Goal: Navigation & Orientation: Find specific page/section

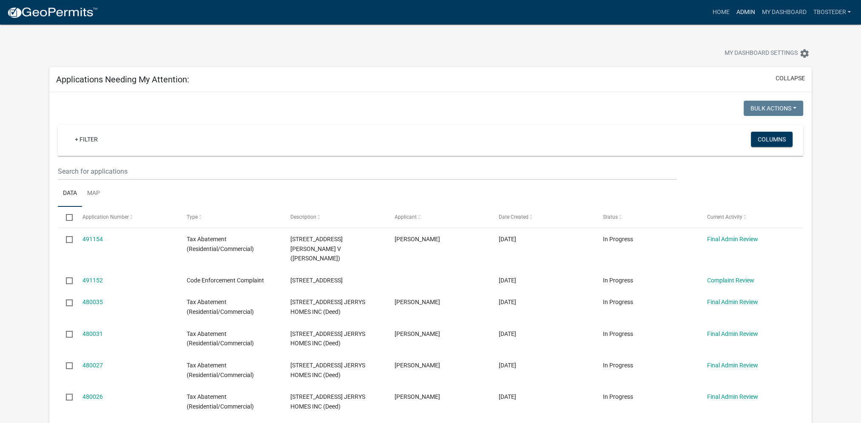
click at [741, 16] on link "Admin" at bounding box center [745, 12] width 26 height 16
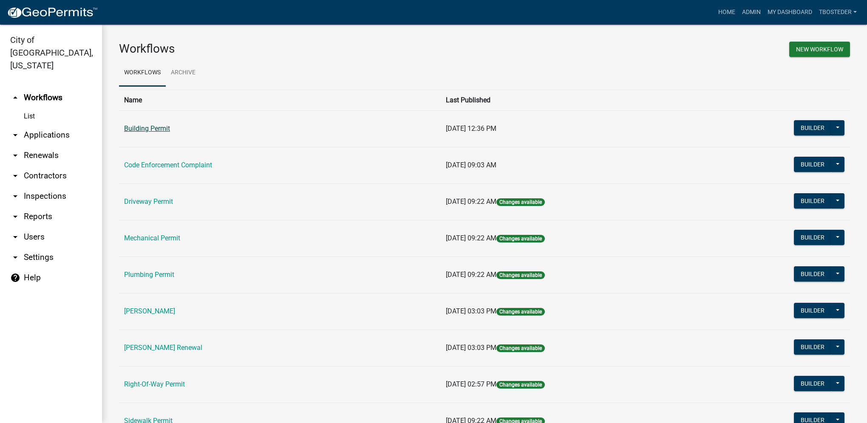
click at [166, 132] on link "Building Permit" at bounding box center [147, 129] width 46 height 8
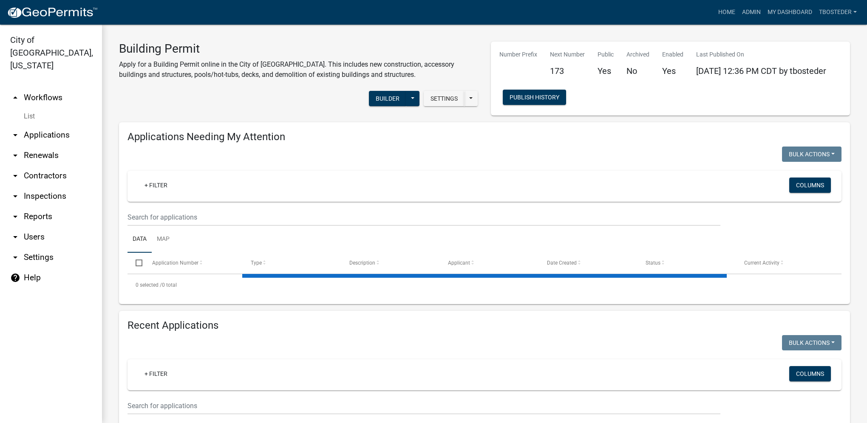
select select "1: 25"
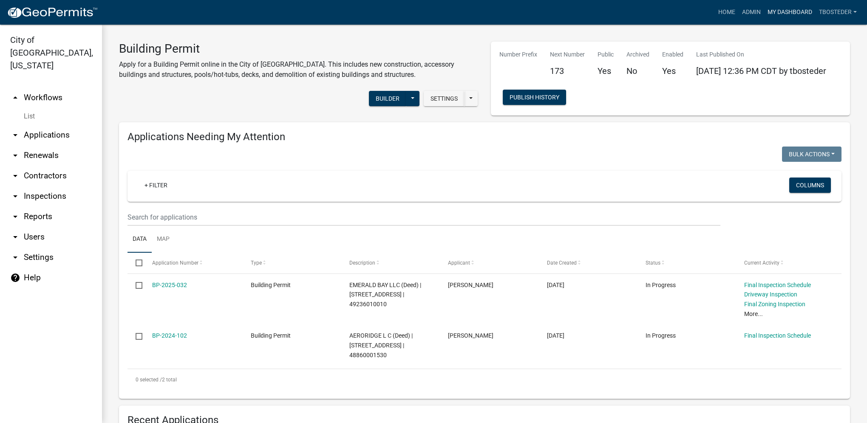
click at [766, 9] on link "My Dashboard" at bounding box center [789, 12] width 51 height 16
